Goal: Transaction & Acquisition: Book appointment/travel/reservation

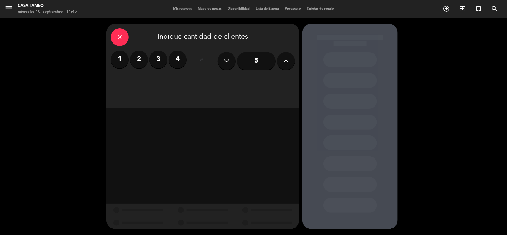
drag, startPoint x: 142, startPoint y: 60, endPoint x: 128, endPoint y: 2, distance: 59.6
click at [142, 59] on label "2" at bounding box center [139, 60] width 18 height 18
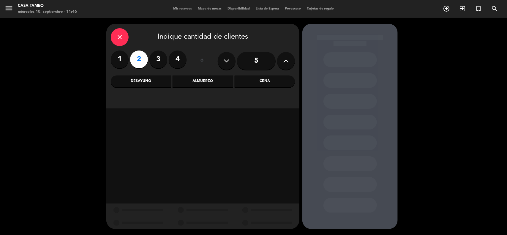
drag, startPoint x: 250, startPoint y: 81, endPoint x: 214, endPoint y: 89, distance: 36.9
click at [248, 82] on div "Cena" at bounding box center [265, 82] width 60 height 12
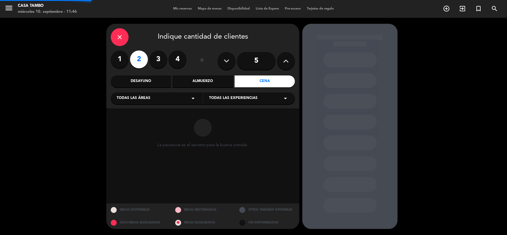
click at [169, 100] on div "Todas las áreas arrow_drop_down" at bounding box center [157, 98] width 92 height 12
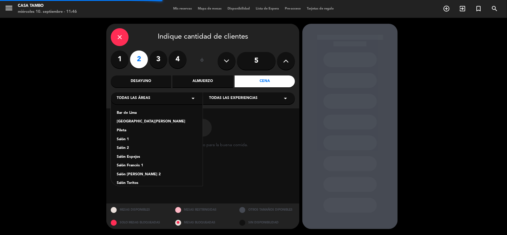
scroll to position [33, 0]
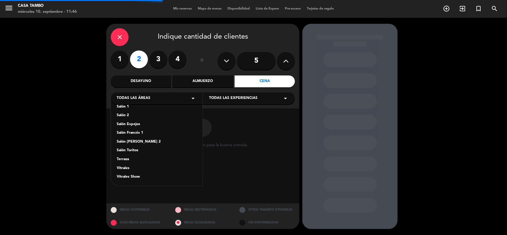
click at [139, 176] on div "Vitrales Show" at bounding box center [157, 177] width 80 height 6
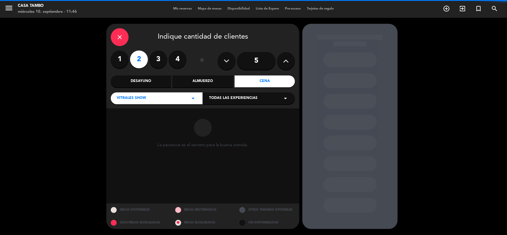
click at [237, 100] on span "Todas las experiencias" at bounding box center [233, 98] width 48 height 6
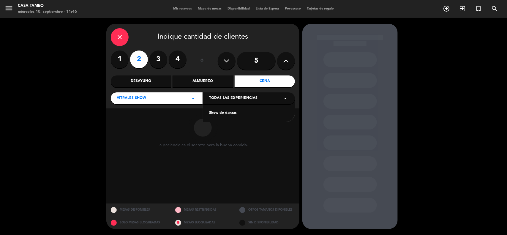
click at [227, 111] on div "Show de danzas" at bounding box center [249, 113] width 80 height 6
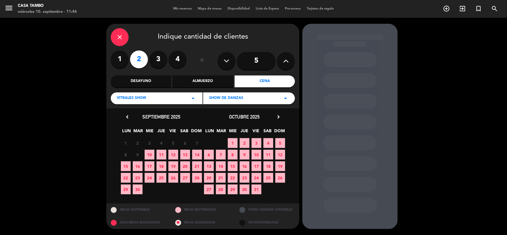
click at [162, 155] on span "11" at bounding box center [162, 155] width 10 height 10
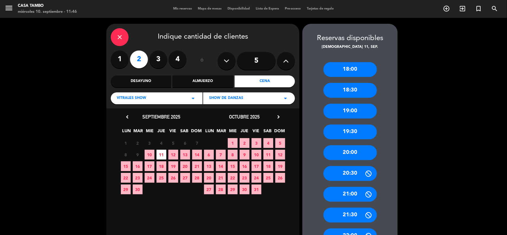
drag, startPoint x: 359, startPoint y: 130, endPoint x: 320, endPoint y: 8, distance: 127.4
click at [359, 129] on div "19:30" at bounding box center [351, 132] width 54 height 15
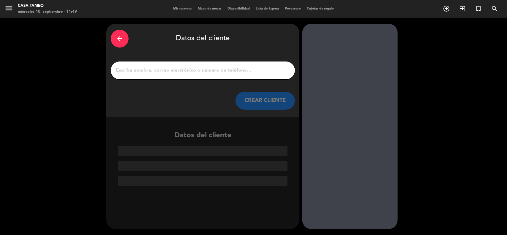
click at [219, 75] on div at bounding box center [203, 71] width 184 height 18
click at [211, 70] on input "1" at bounding box center [202, 70] width 175 height 8
paste input "[PERSON_NAME]"
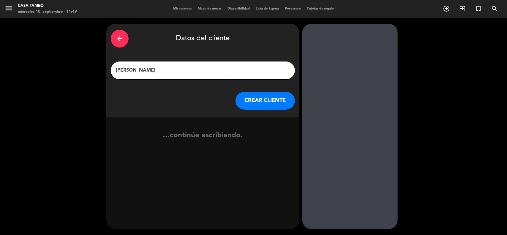
type input "[PERSON_NAME]"
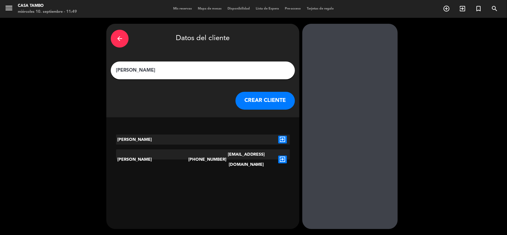
drag, startPoint x: 176, startPoint y: 70, endPoint x: 170, endPoint y: 52, distance: 18.9
click at [37, 64] on div "arrow_back Datos del cliente [PERSON_NAME] [PERSON_NAME] CLIENTE [PERSON_NAME] …" at bounding box center [253, 126] width 507 height 217
click at [257, 97] on button "CREAR CLIENTE" at bounding box center [265, 101] width 59 height 18
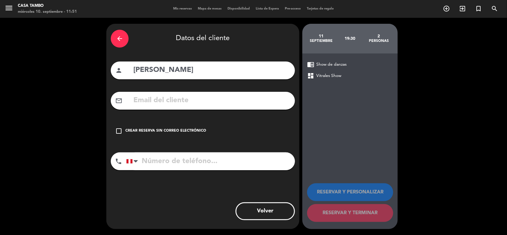
click at [207, 105] on input "text" at bounding box center [212, 101] width 158 height 12
paste input "[EMAIL_ADDRESS][DOMAIN_NAME]"
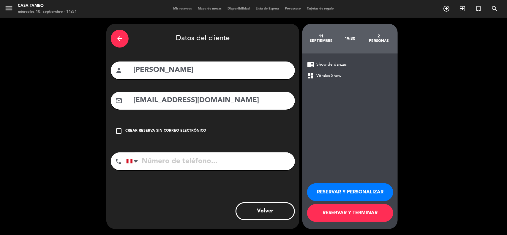
type input "[EMAIL_ADDRESS][DOMAIN_NAME]"
click at [229, 165] on input "tel" at bounding box center [210, 162] width 169 height 18
paste input "952099688"
type input "952099688"
click at [341, 191] on button "RESERVAR Y PERSONALIZAR" at bounding box center [350, 192] width 86 height 18
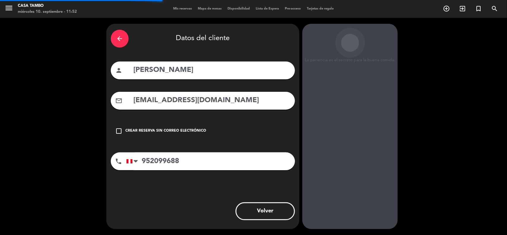
scroll to position [2, 0]
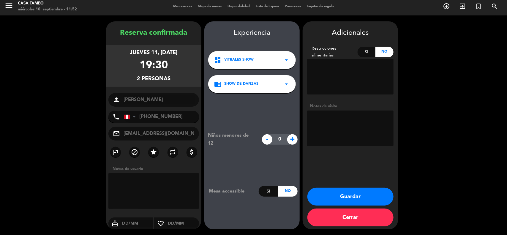
click at [357, 123] on textarea at bounding box center [350, 129] width 87 height 36
type textarea "SHOW / NO ADELANTO"
click at [350, 194] on button "Guardar" at bounding box center [351, 197] width 86 height 18
